Goal: Register for event/course

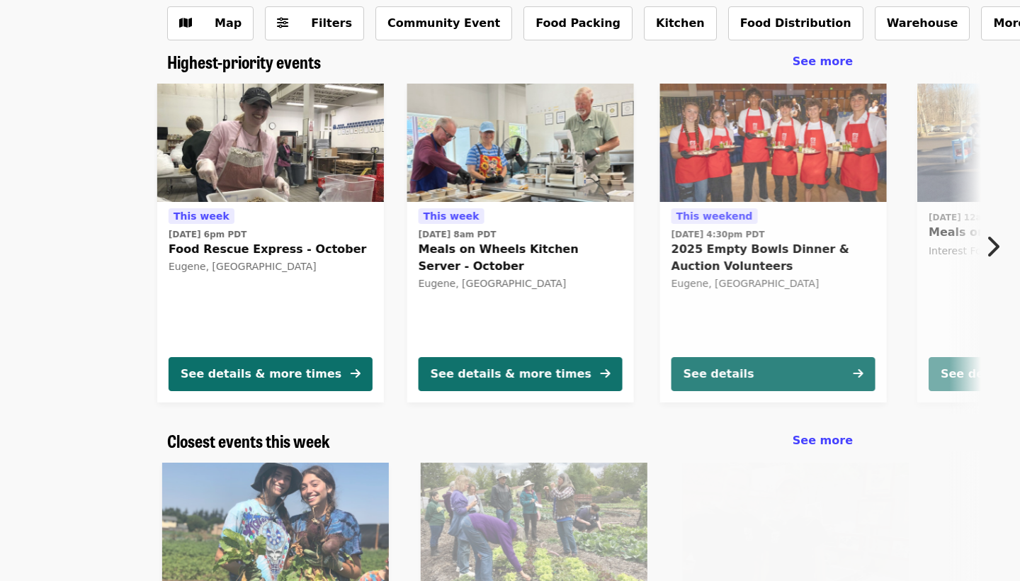
scroll to position [89, 0]
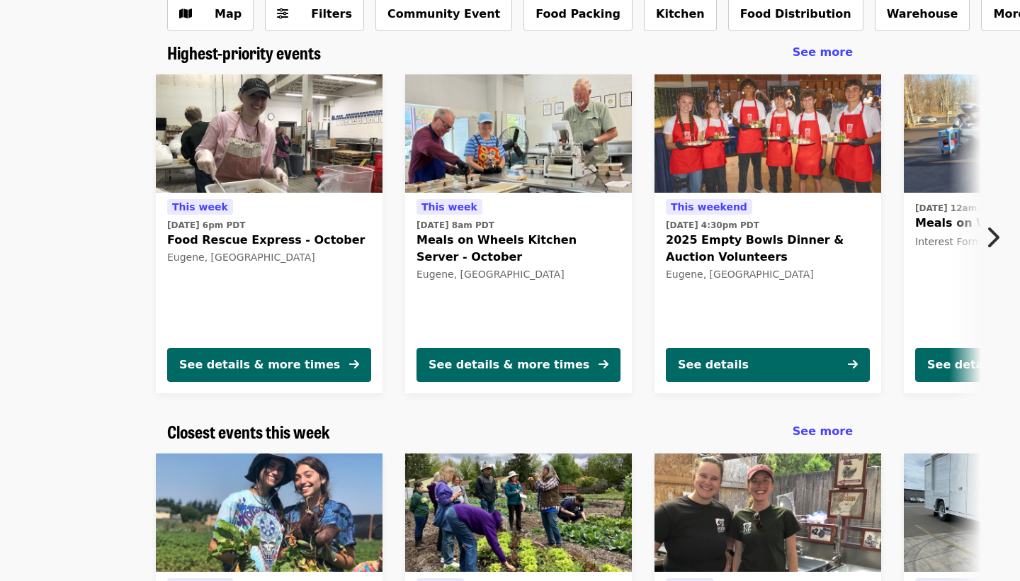
click at [216, 243] on span "Food Rescue Express - October" at bounding box center [269, 240] width 204 height 17
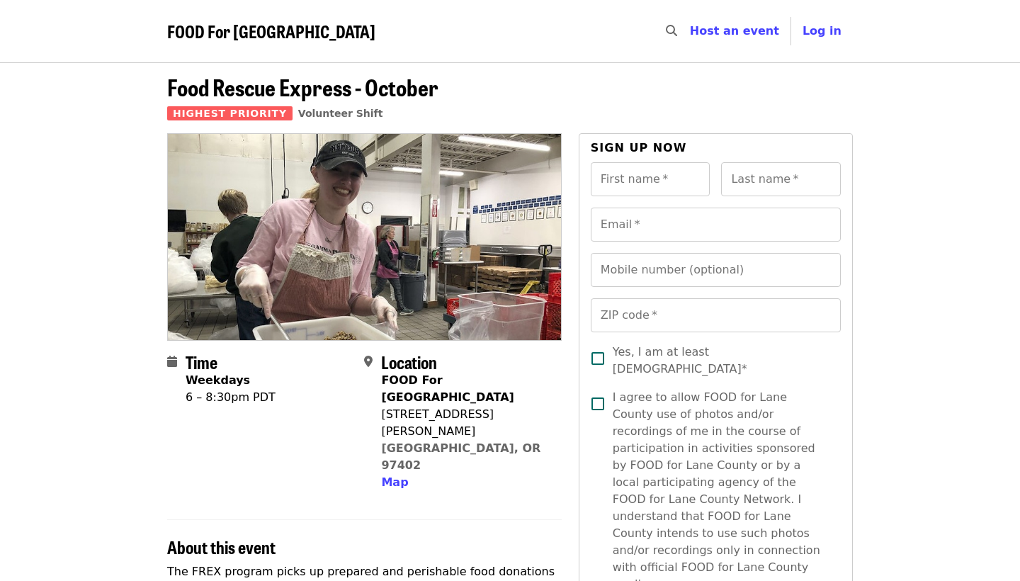
scroll to position [89, 0]
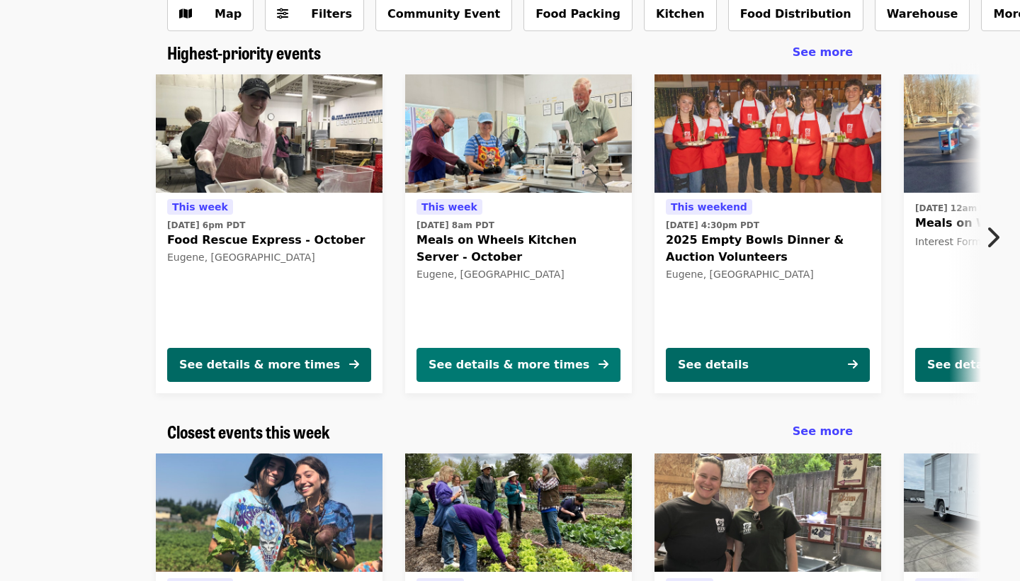
click at [542, 358] on div "See details & more times" at bounding box center [509, 364] width 161 height 17
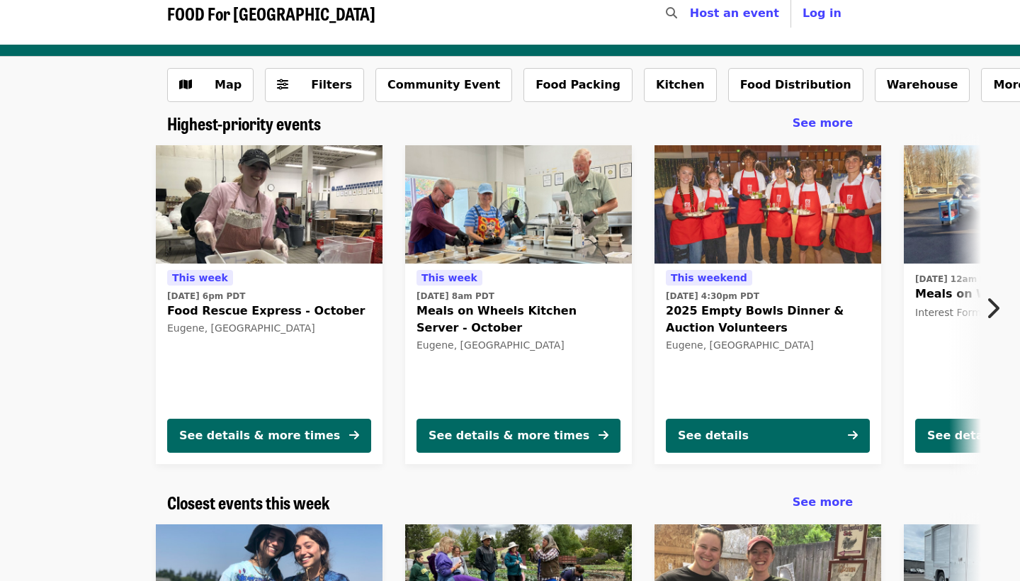
click at [947, 253] on img at bounding box center [1017, 204] width 227 height 119
